Goal: Information Seeking & Learning: Learn about a topic

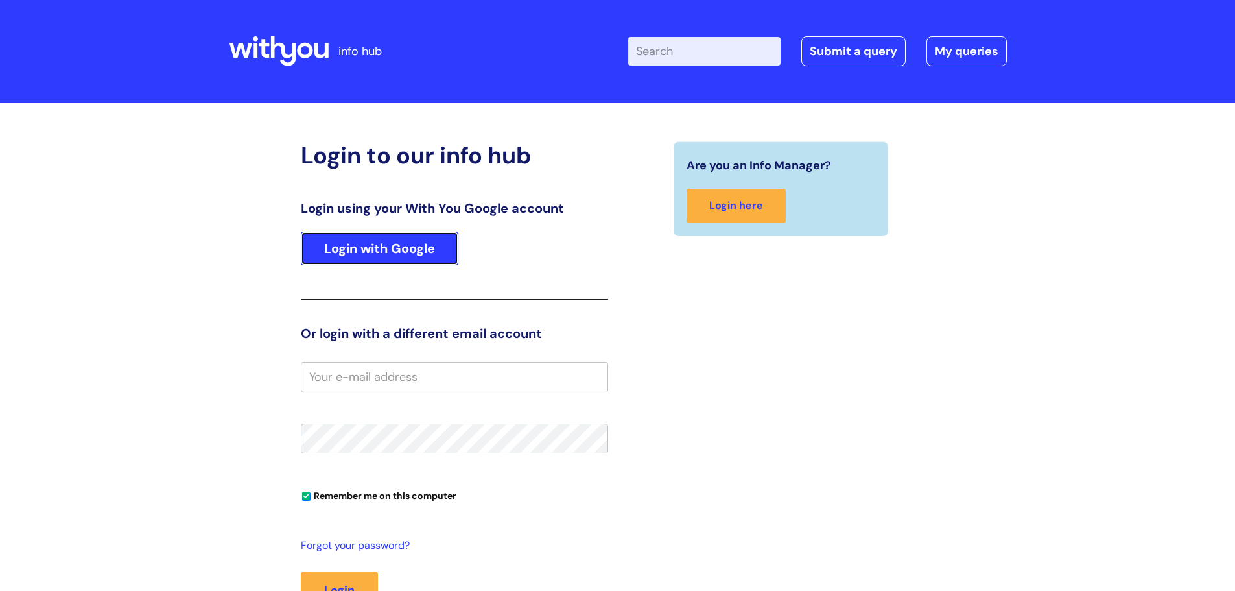
click at [381, 257] on link "Login with Google" at bounding box center [380, 249] width 158 height 34
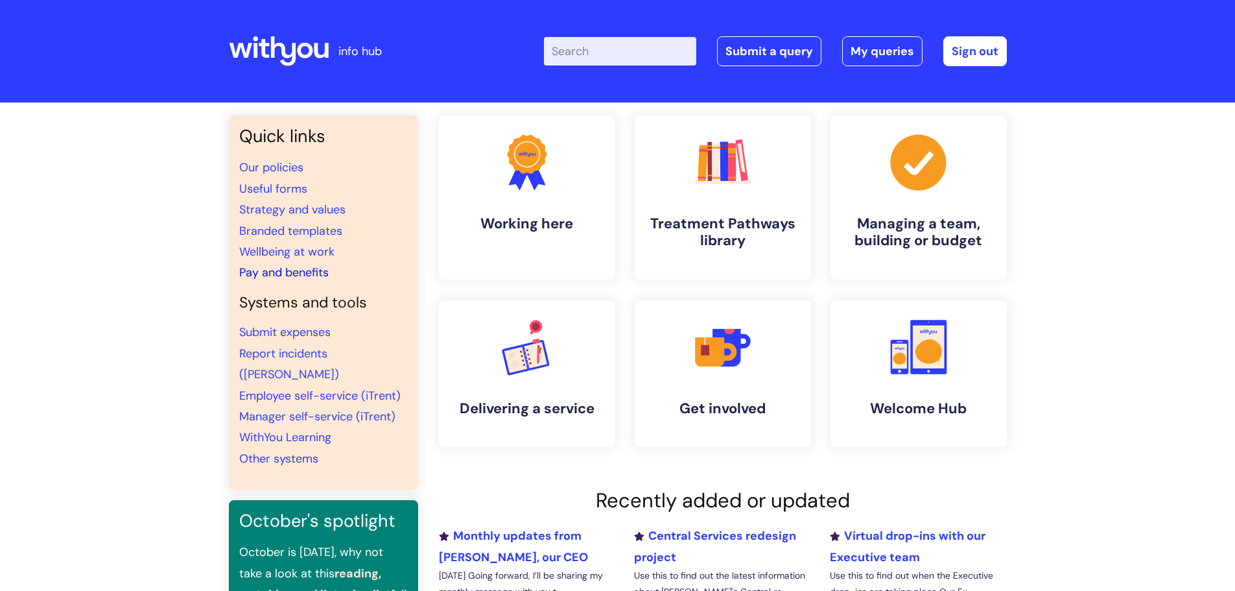
click at [304, 273] on link "Pay and benefits" at bounding box center [283, 273] width 89 height 16
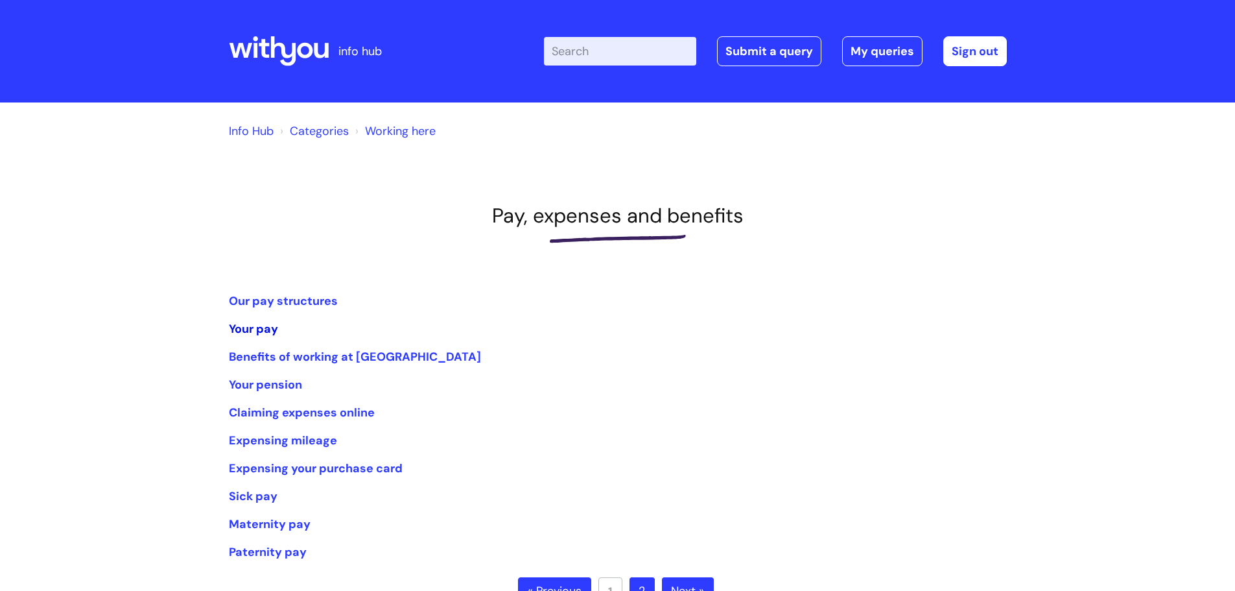
click at [248, 326] on link "Your pay" at bounding box center [253, 329] width 49 height 16
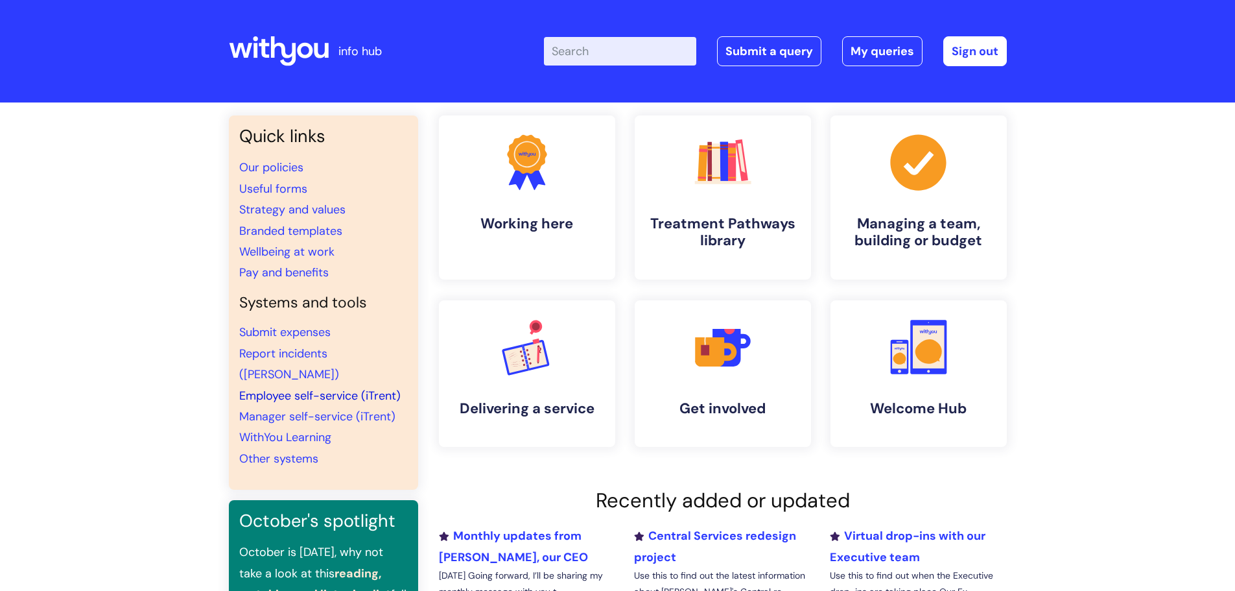
click at [307, 388] on link "Employee self-service (iTrent)" at bounding box center [319, 396] width 161 height 16
